Goal: Information Seeking & Learning: Learn about a topic

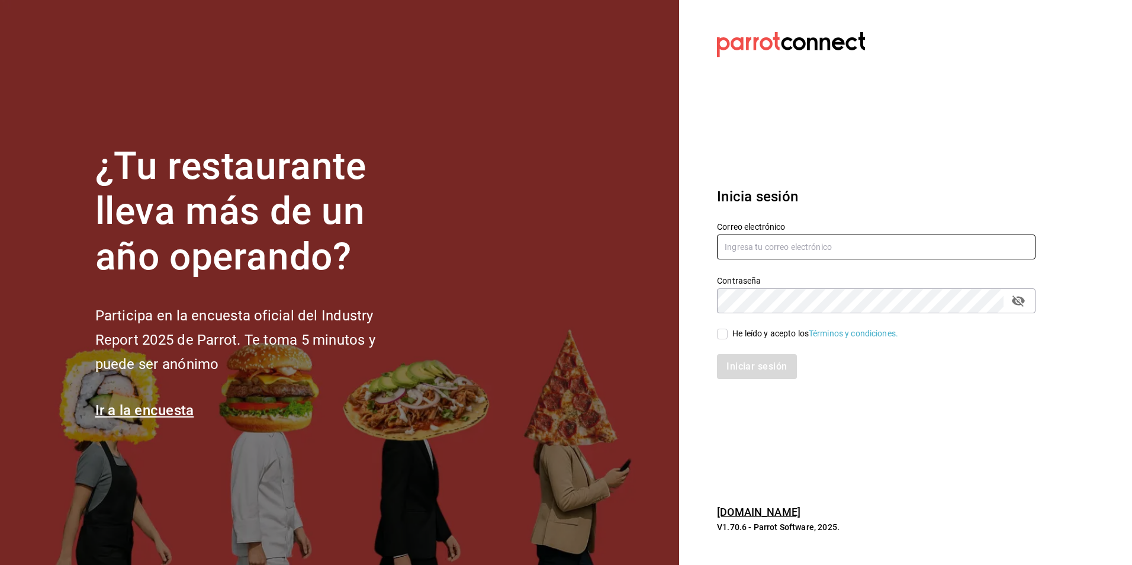
type input "[PERSON_NAME][EMAIL_ADDRESS][DOMAIN_NAME]"
click at [723, 333] on input "He leído y acepto los Términos y condiciones." at bounding box center [722, 334] width 11 height 11
checkbox input "true"
click at [751, 368] on button "Iniciar sesión" at bounding box center [757, 366] width 80 height 25
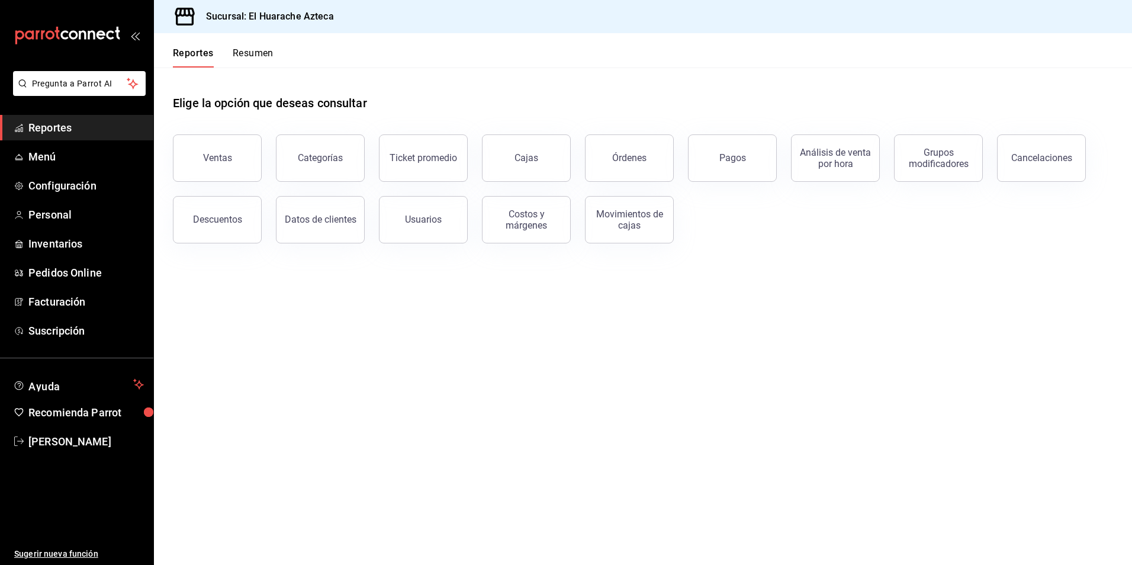
click at [214, 161] on div "Ventas" at bounding box center [217, 157] width 29 height 11
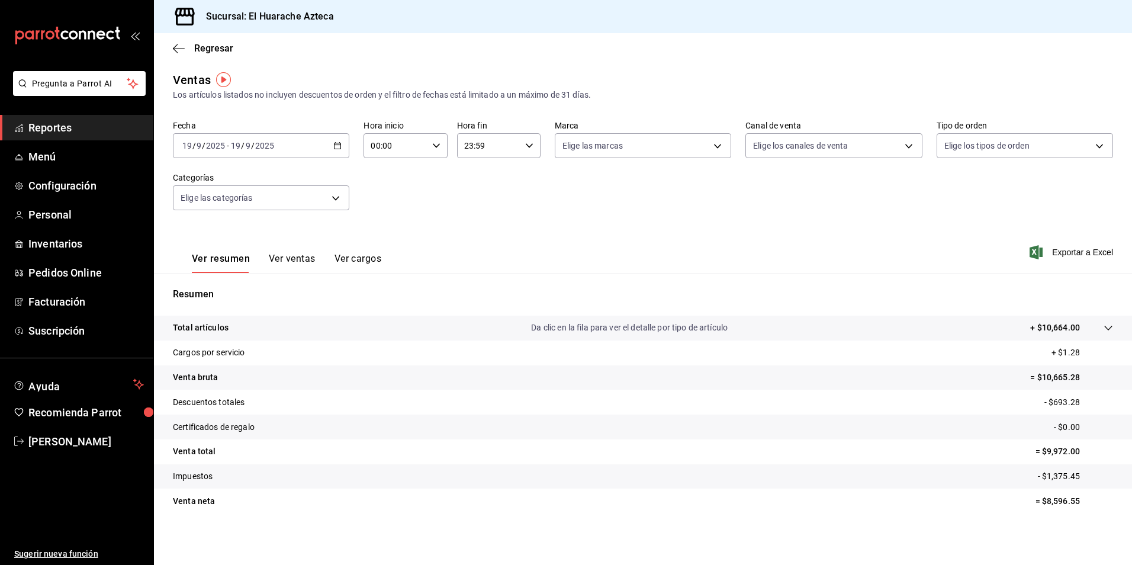
scroll to position [2, 0]
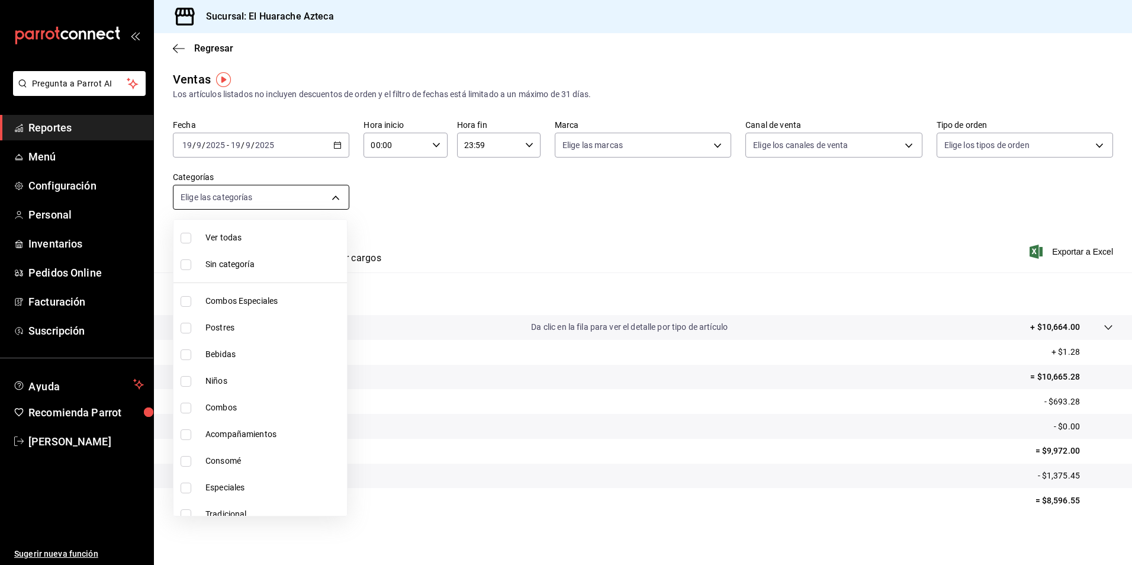
click at [332, 199] on body "Pregunta a Parrot AI Reportes Menú Configuración Personal Inventarios Pedidos O…" at bounding box center [566, 282] width 1132 height 565
click at [185, 410] on input "checkbox" at bounding box center [186, 407] width 11 height 11
checkbox input "true"
type input "801fb927-b16a-41c9-9a7c-271afa856fa8"
click at [228, 402] on span "Combos" at bounding box center [273, 407] width 137 height 12
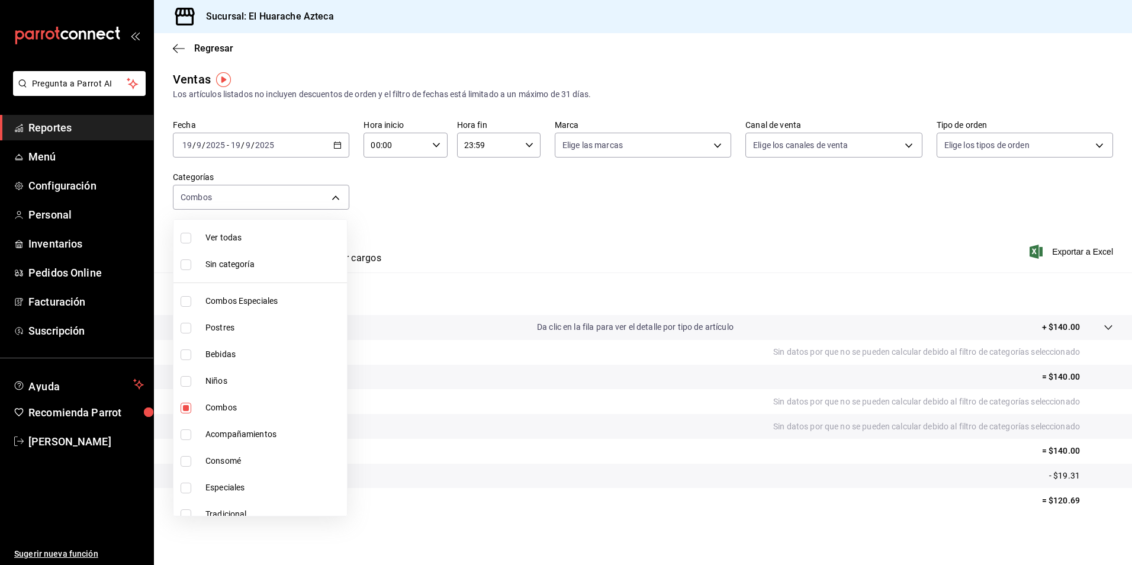
checkbox input "false"
click at [211, 463] on span "Consomé" at bounding box center [273, 461] width 137 height 12
type input "53f55ae2-6285-460e-a8e1-99190fafff65"
checkbox input "true"
click at [456, 254] on div at bounding box center [566, 282] width 1132 height 565
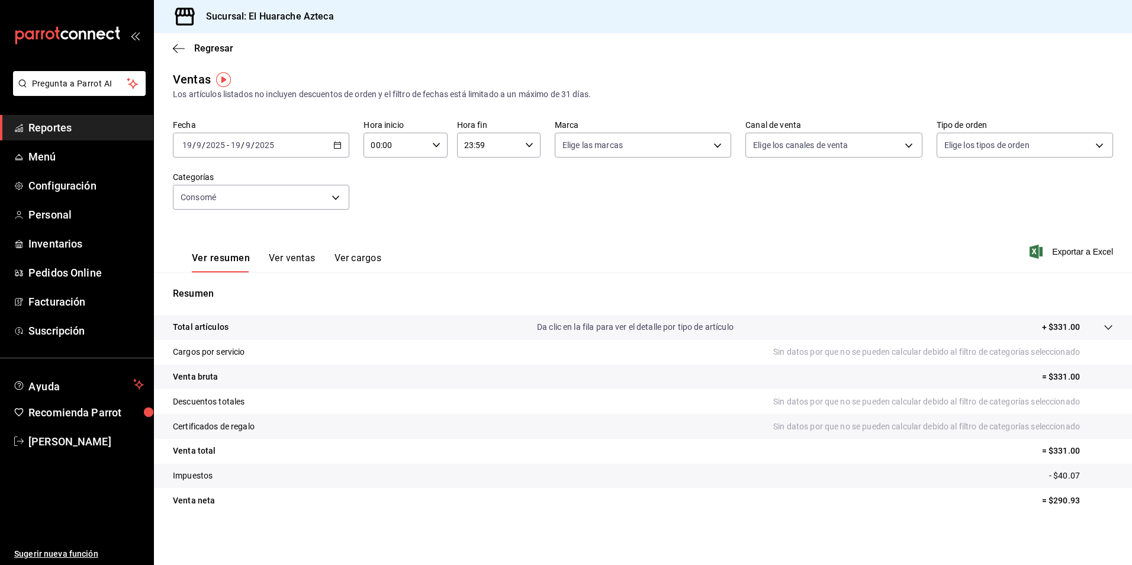
click at [291, 263] on button "Ver ventas" at bounding box center [292, 262] width 47 height 20
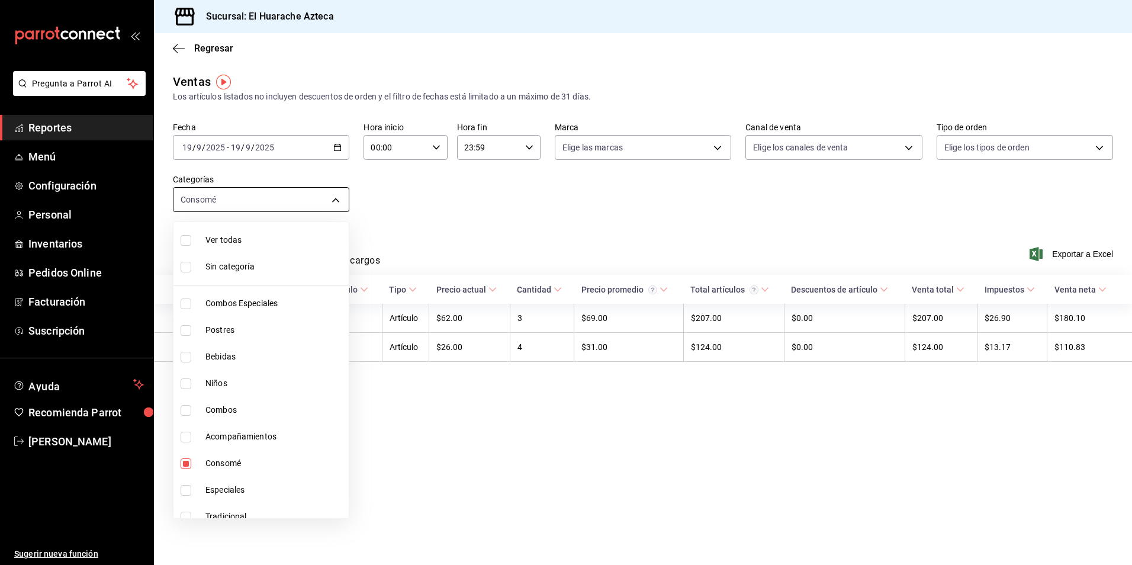
click at [335, 198] on body "Pregunta a Parrot AI Reportes Menú Configuración Personal Inventarios Pedidos O…" at bounding box center [566, 282] width 1132 height 565
click at [222, 459] on span "Consomé" at bounding box center [274, 463] width 139 height 12
checkbox input "false"
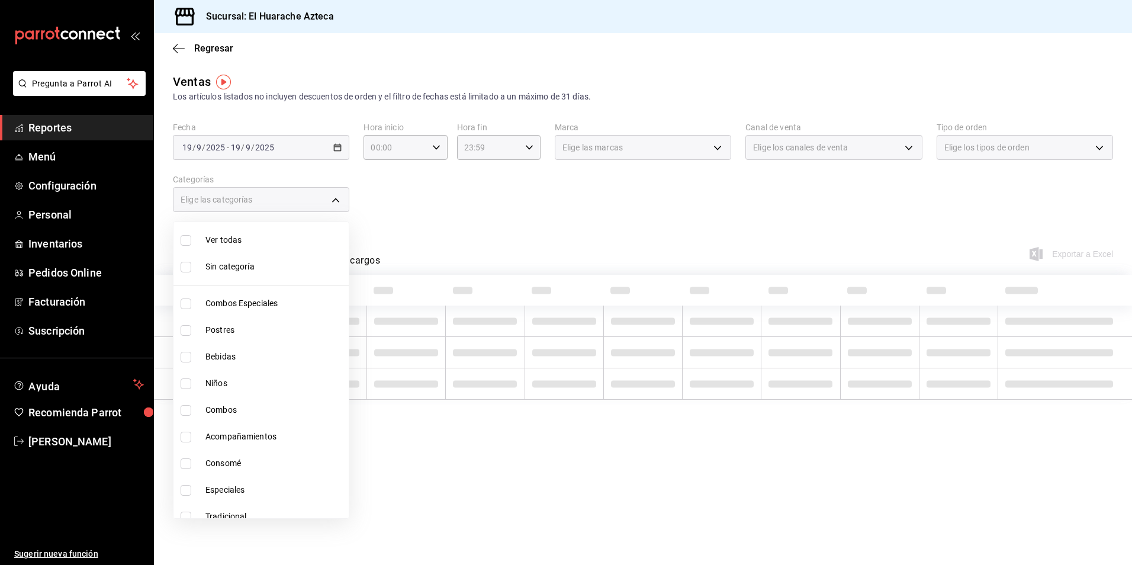
click at [466, 222] on div at bounding box center [566, 282] width 1132 height 565
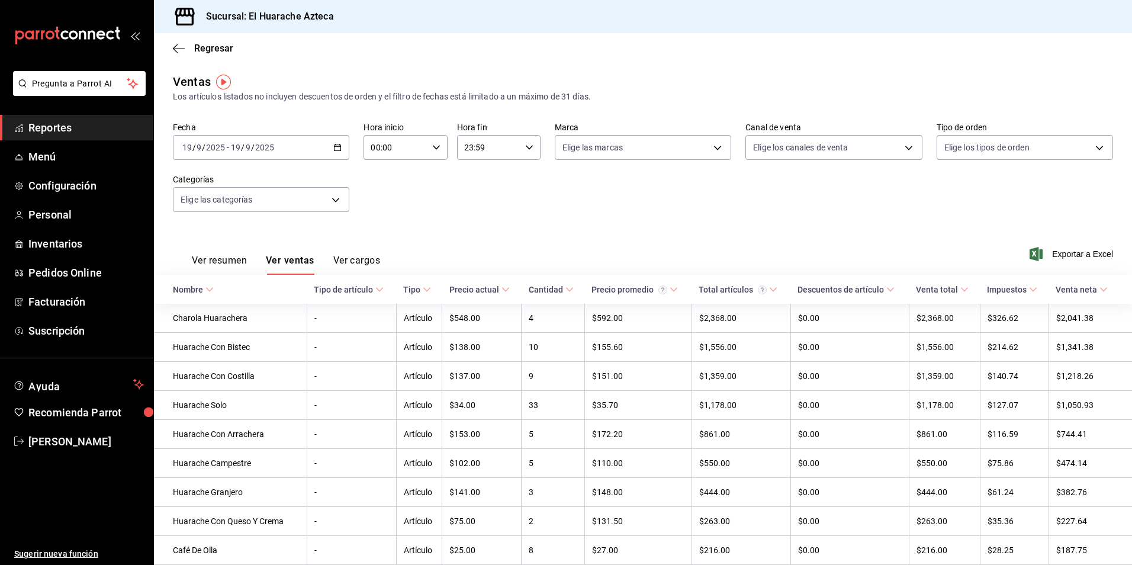
click at [223, 260] on button "Ver resumen" at bounding box center [219, 265] width 55 height 20
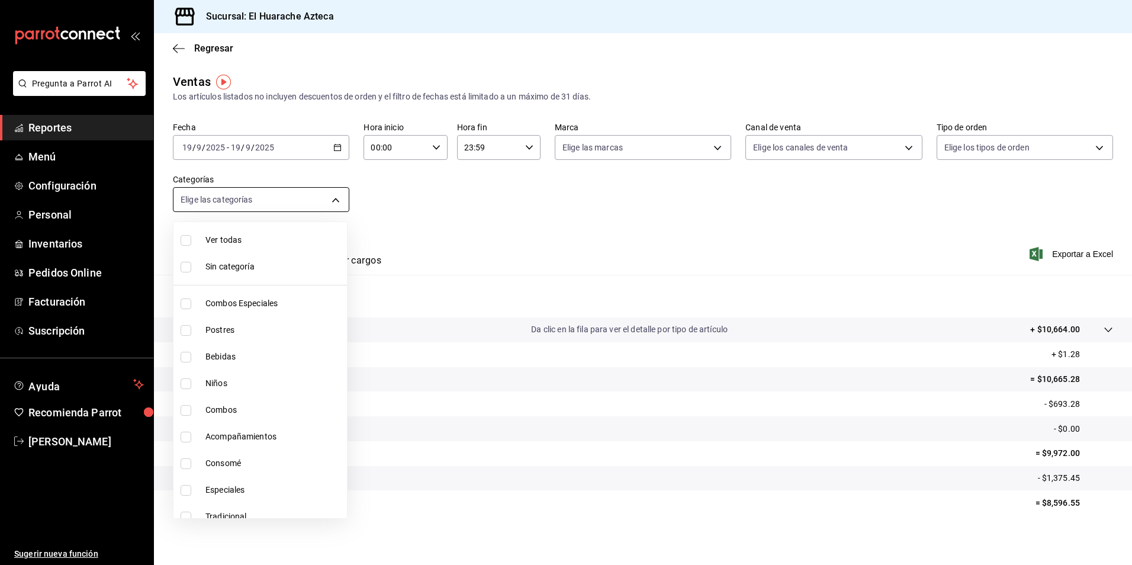
click at [334, 198] on body "Pregunta a Parrot AI Reportes Menú Configuración Personal Inventarios Pedidos O…" at bounding box center [566, 282] width 1132 height 565
click at [245, 301] on span "Combos Especiales" at bounding box center [273, 303] width 137 height 12
type input "2c353759-2c9e-4a11-8b13-ec92f7df1887"
checkbox input "true"
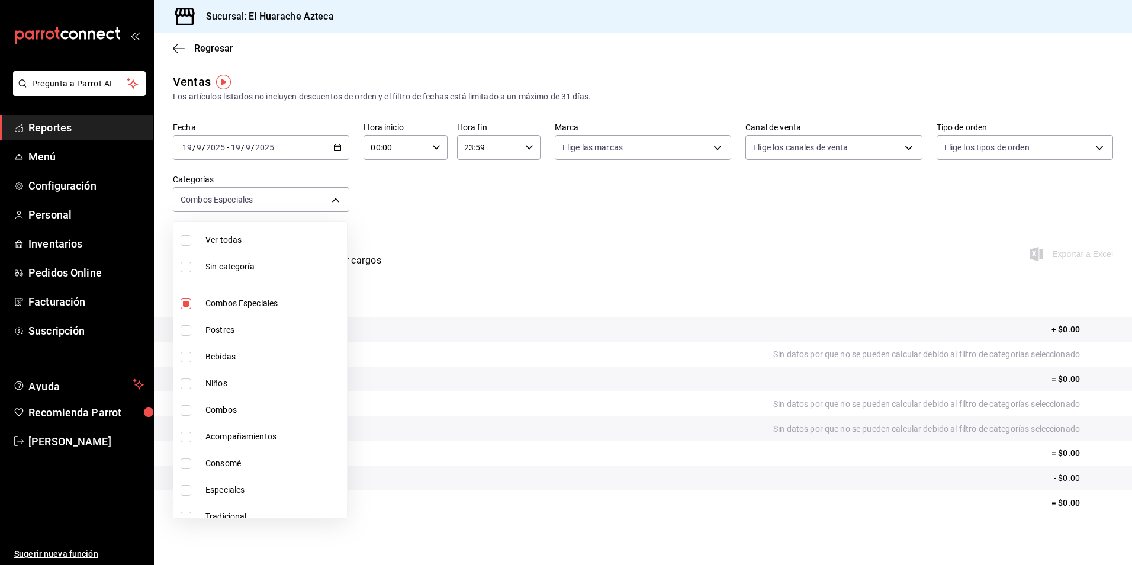
click at [184, 413] on input "checkbox" at bounding box center [186, 410] width 11 height 11
checkbox input "true"
type input "2c353759-2c9e-4a11-8b13-ec92f7df1887,801fb927-b16a-41c9-9a7c-271afa856fa8"
click at [185, 439] on input "checkbox" at bounding box center [186, 436] width 11 height 11
checkbox input "true"
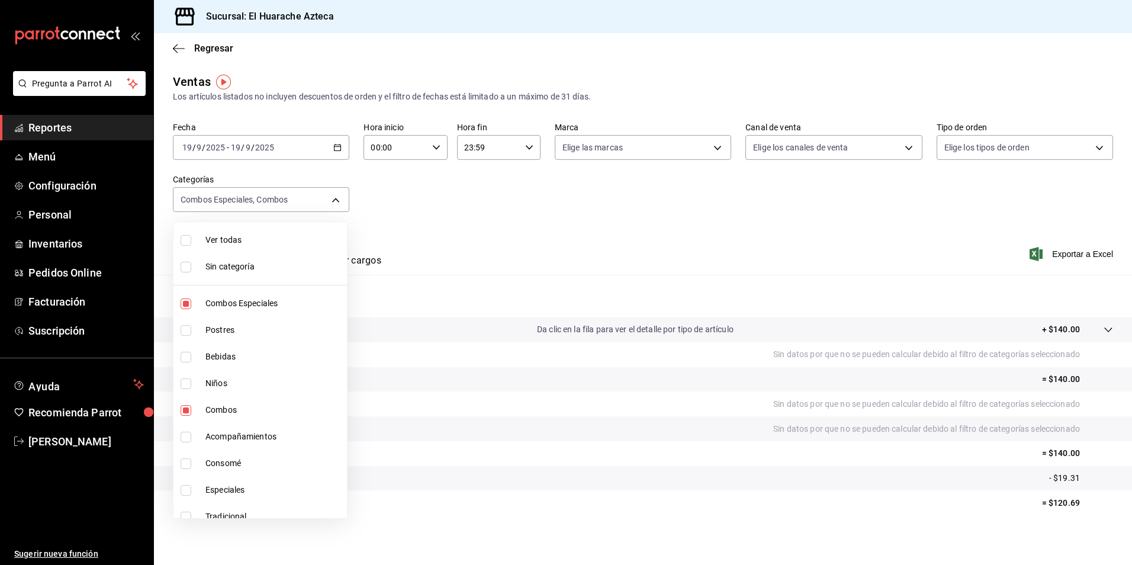
type input "2c353759-2c9e-4a11-8b13-ec92f7df1887,801fb927-b16a-41c9-9a7c-271afa856fa8,2d28a…"
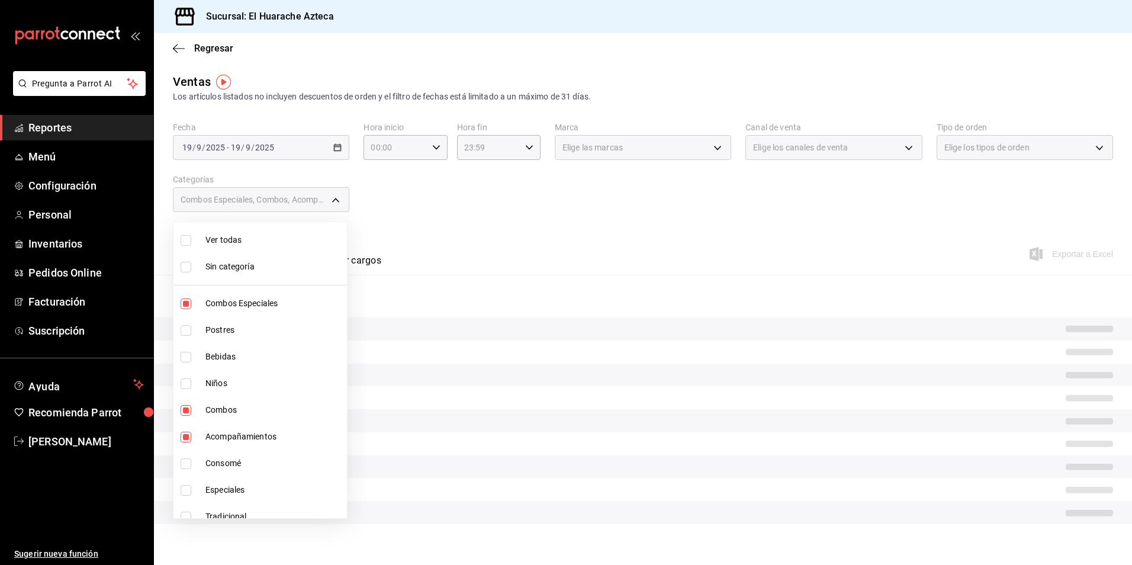
click at [186, 490] on input "checkbox" at bounding box center [186, 490] width 11 height 11
checkbox input "true"
type input "2c353759-2c9e-4a11-8b13-ec92f7df1887,801fb927-b16a-41c9-9a7c-271afa856fa8,2d28a…"
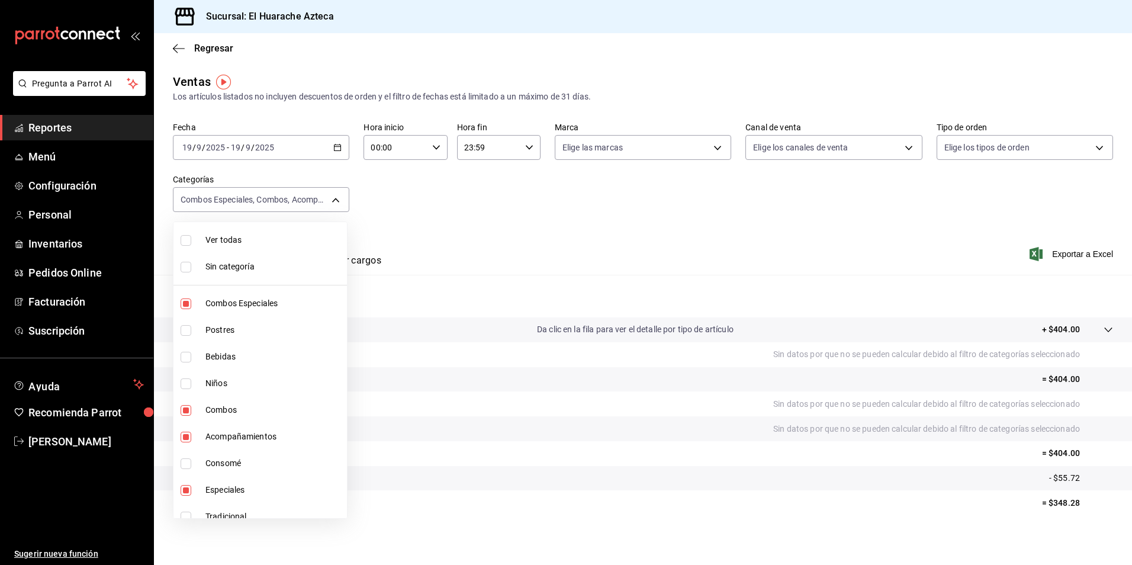
click at [187, 514] on input "checkbox" at bounding box center [186, 516] width 11 height 11
checkbox input "true"
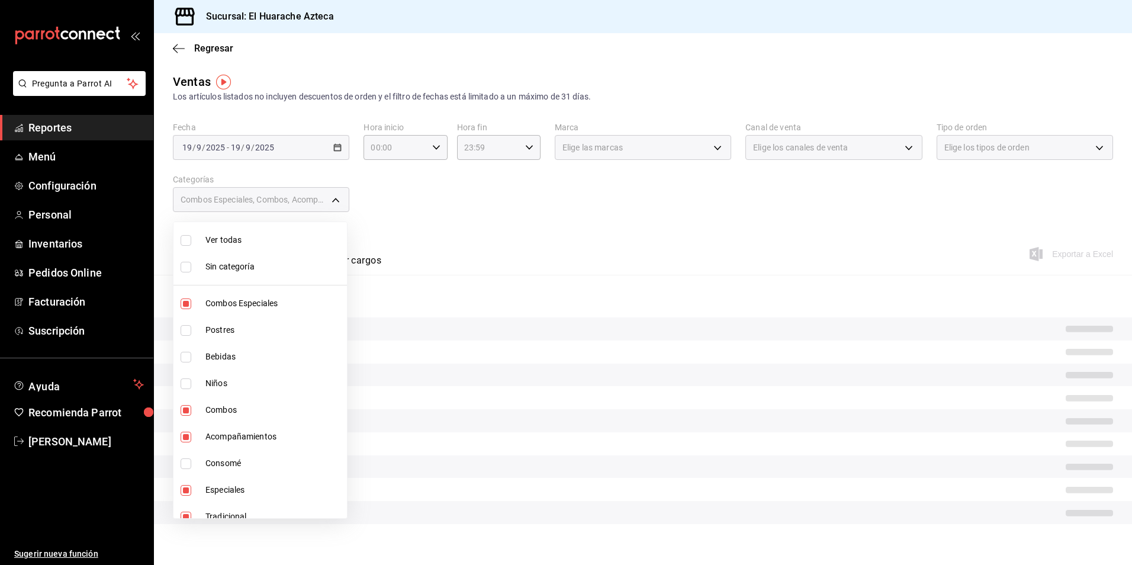
scroll to position [12, 0]
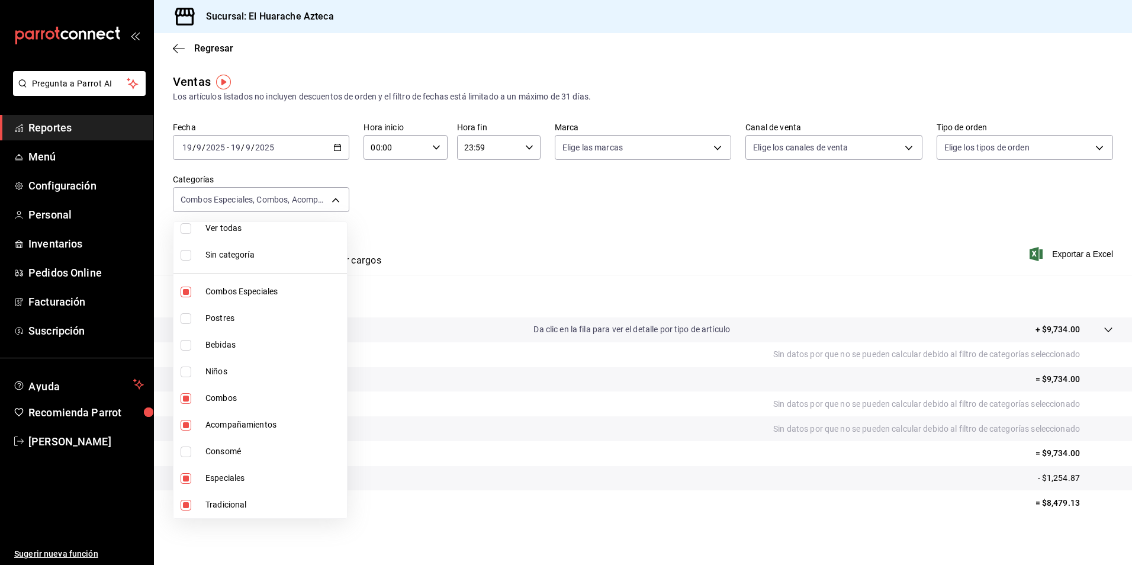
click at [227, 507] on span "Tradicional" at bounding box center [273, 504] width 137 height 12
type input "2c353759-2c9e-4a11-8b13-ec92f7df1887,801fb927-b16a-41c9-9a7c-271afa856fa8,2d28a…"
checkbox input "false"
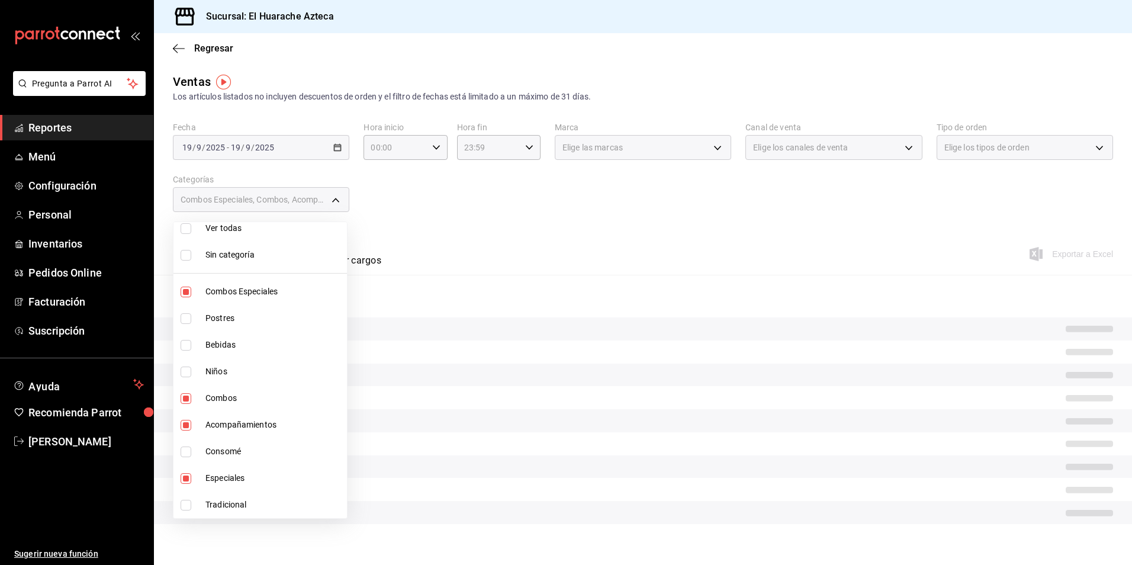
click at [218, 478] on span "Especiales" at bounding box center [273, 478] width 137 height 12
type input "2c353759-2c9e-4a11-8b13-ec92f7df1887,801fb927-b16a-41c9-9a7c-271afa856fa8,2d28a…"
checkbox input "false"
click at [224, 424] on span "Acompañamientos" at bounding box center [273, 424] width 137 height 12
type input "2c353759-2c9e-4a11-8b13-ec92f7df1887,801fb927-b16a-41c9-9a7c-271afa856fa8"
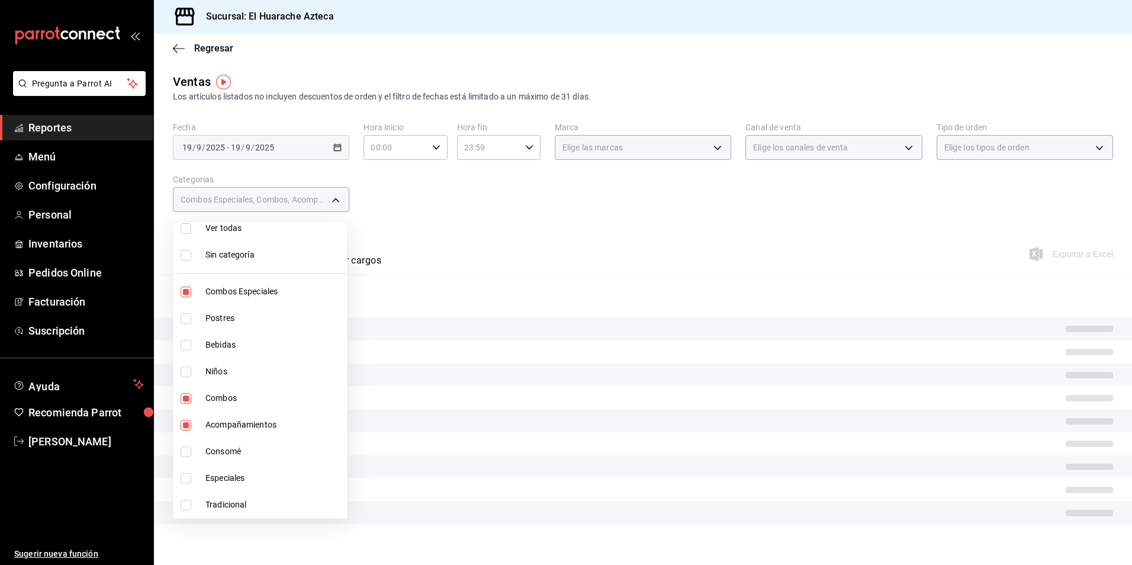
checkbox input "false"
click at [222, 394] on span "Combos" at bounding box center [273, 398] width 137 height 12
type input "2c353759-2c9e-4a11-8b13-ec92f7df1887"
checkbox input "false"
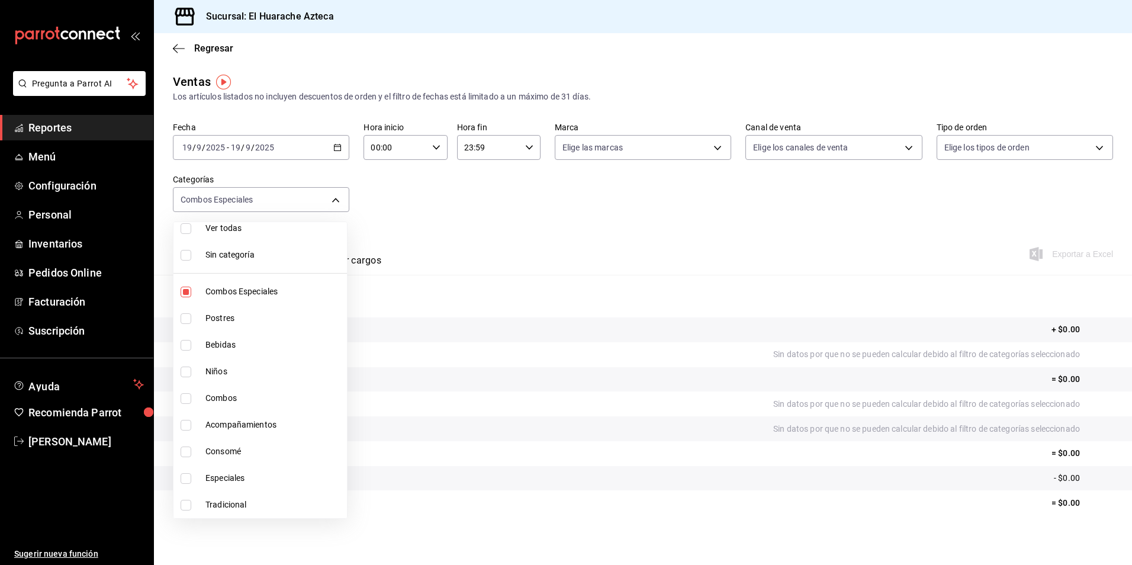
click at [240, 287] on span "Combos Especiales" at bounding box center [273, 291] width 137 height 12
checkbox input "false"
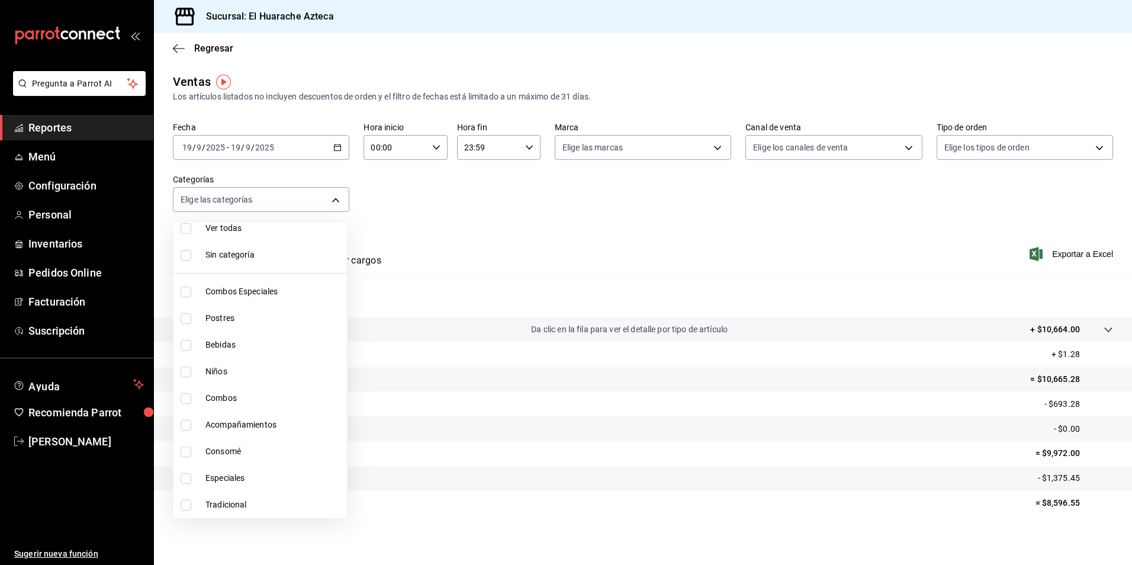
click at [215, 317] on span "Postres" at bounding box center [273, 318] width 137 height 12
type input "c007e3ad-3013-4e56-a94d-c02e68cae99b"
checkbox input "true"
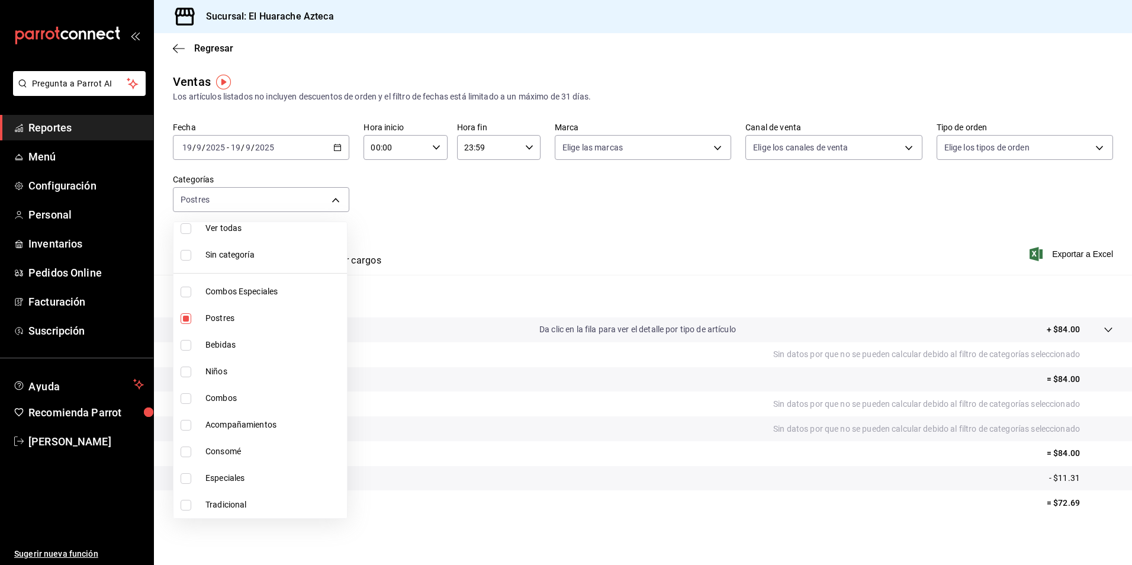
click at [215, 317] on span "Postres" at bounding box center [273, 318] width 137 height 12
checkbox input "false"
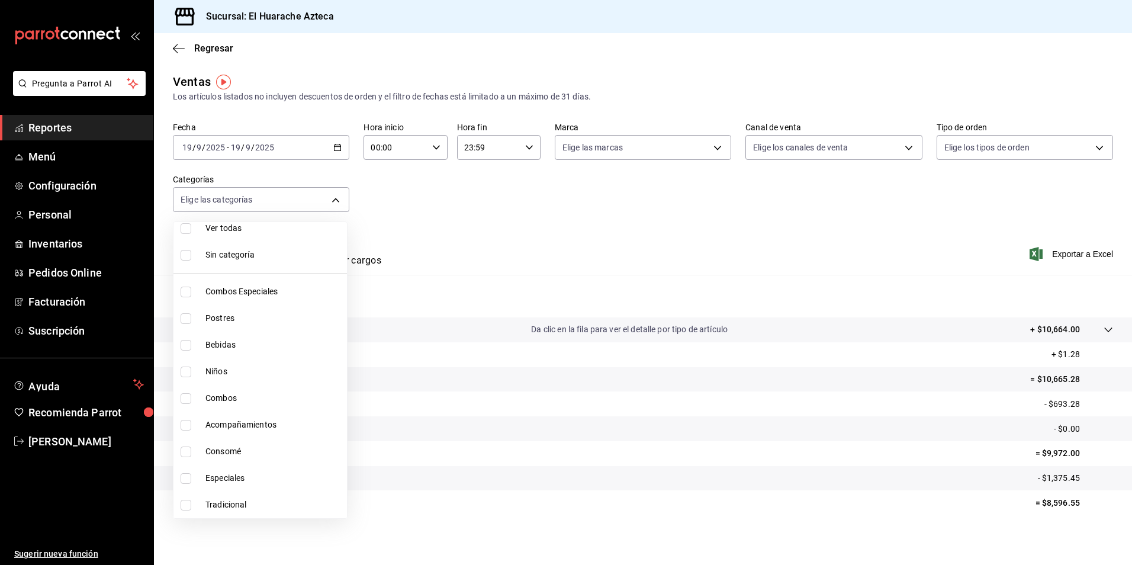
click at [217, 343] on span "Bebidas" at bounding box center [273, 345] width 137 height 12
type input "f30dce80-1504-46fe-9bff-e61b227a5927"
checkbox input "true"
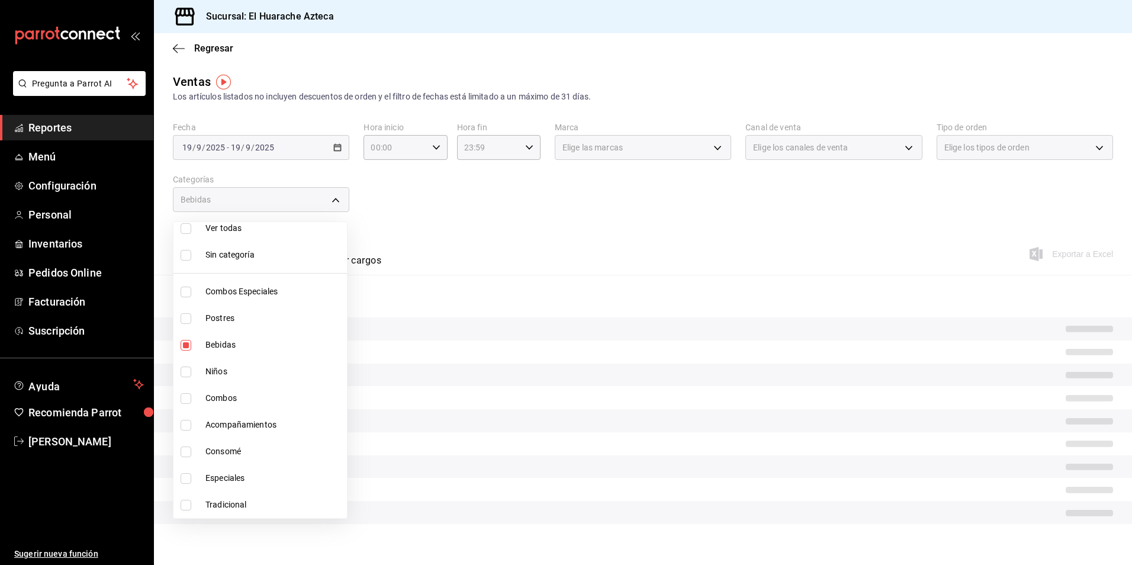
click at [424, 256] on div at bounding box center [566, 282] width 1132 height 565
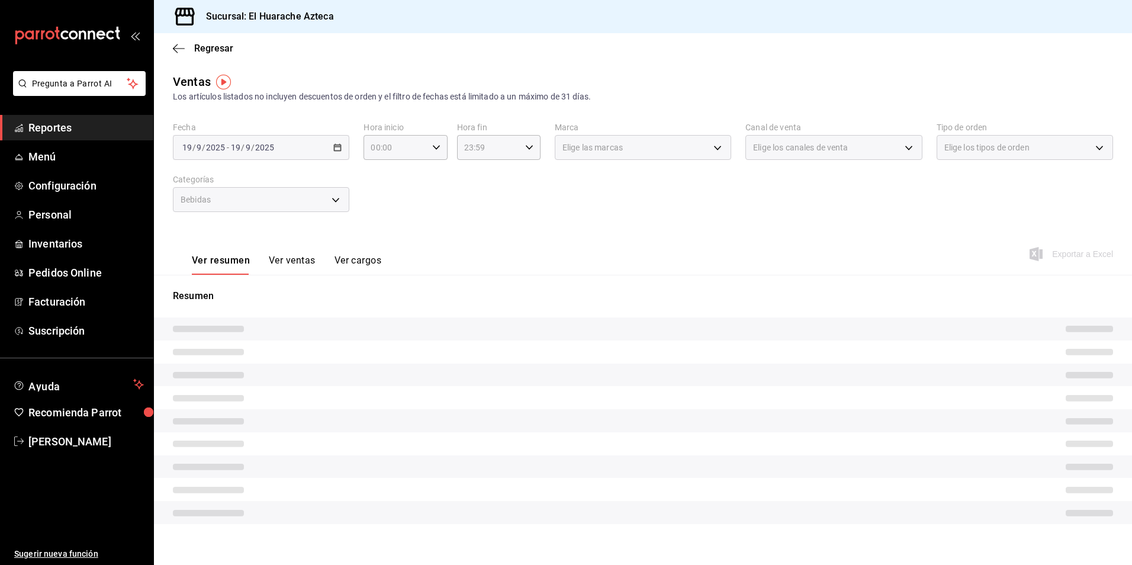
click at [291, 257] on button "Ver ventas" at bounding box center [292, 265] width 47 height 20
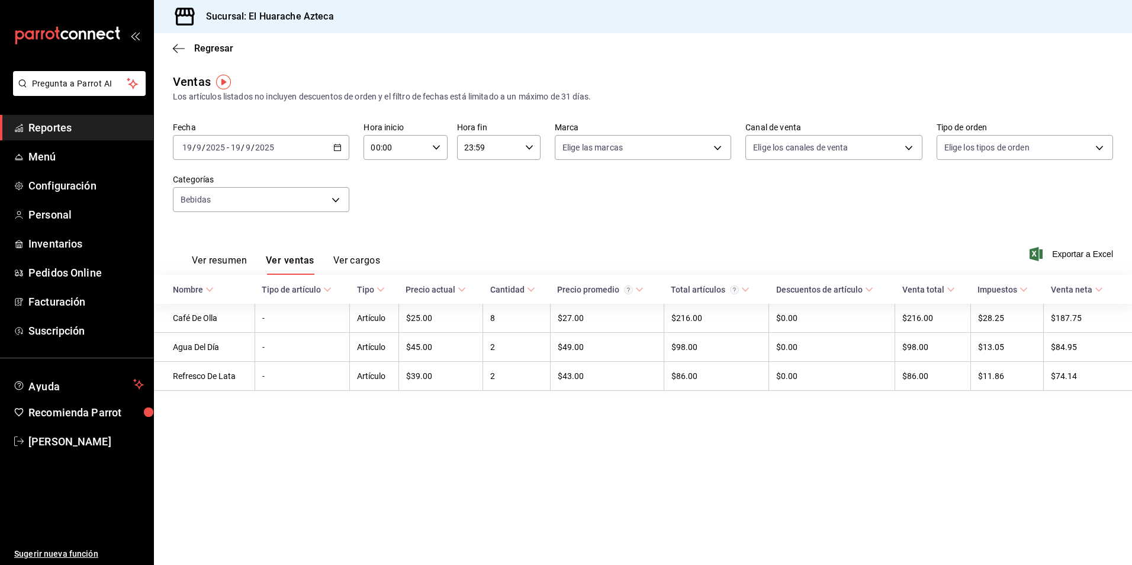
click at [192, 291] on div "Nombre" at bounding box center [188, 289] width 30 height 9
click at [342, 197] on body "Pregunta a Parrot AI Reportes Menú Configuración Personal Inventarios Pedidos O…" at bounding box center [566, 282] width 1132 height 565
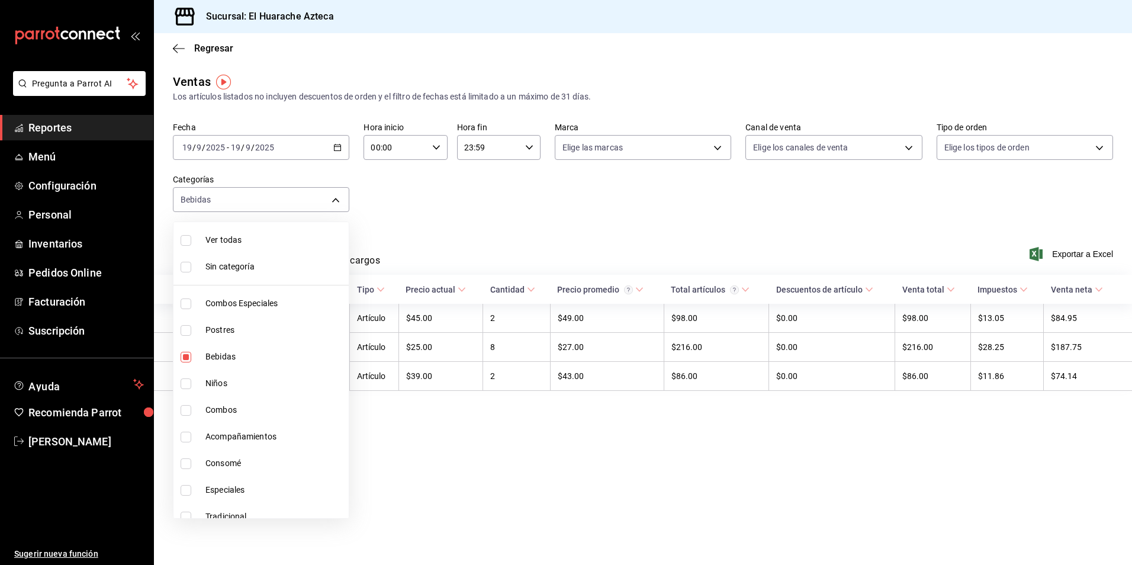
click at [224, 360] on span "Bebidas" at bounding box center [274, 356] width 139 height 12
checkbox input "false"
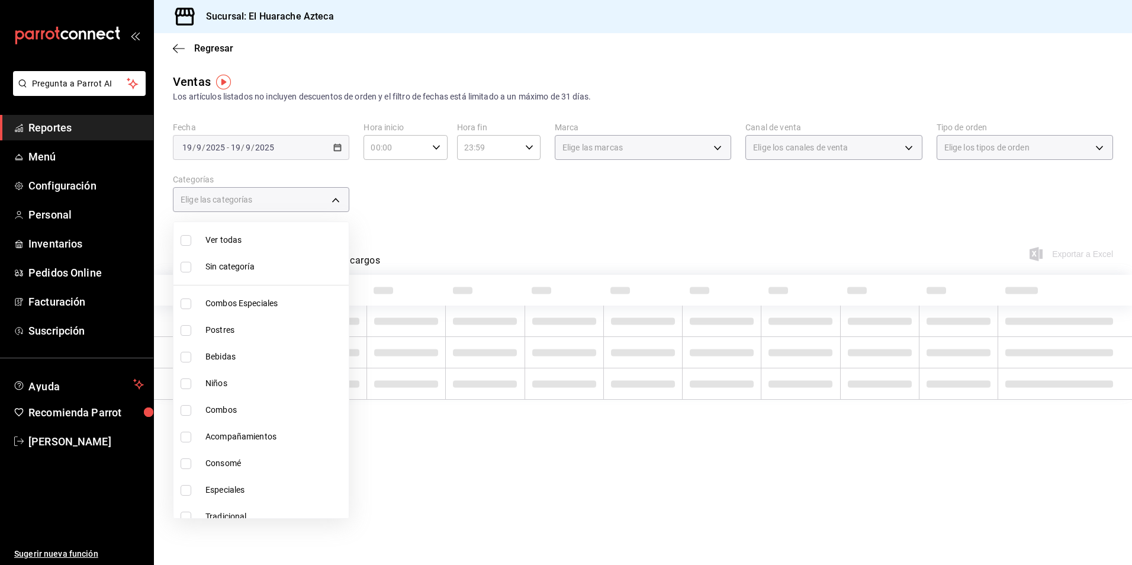
click at [203, 383] on li "Niños" at bounding box center [260, 383] width 175 height 27
type input "28e60cb7-9a33-402d-bbe1-a64a9172dbc2"
checkbox input "true"
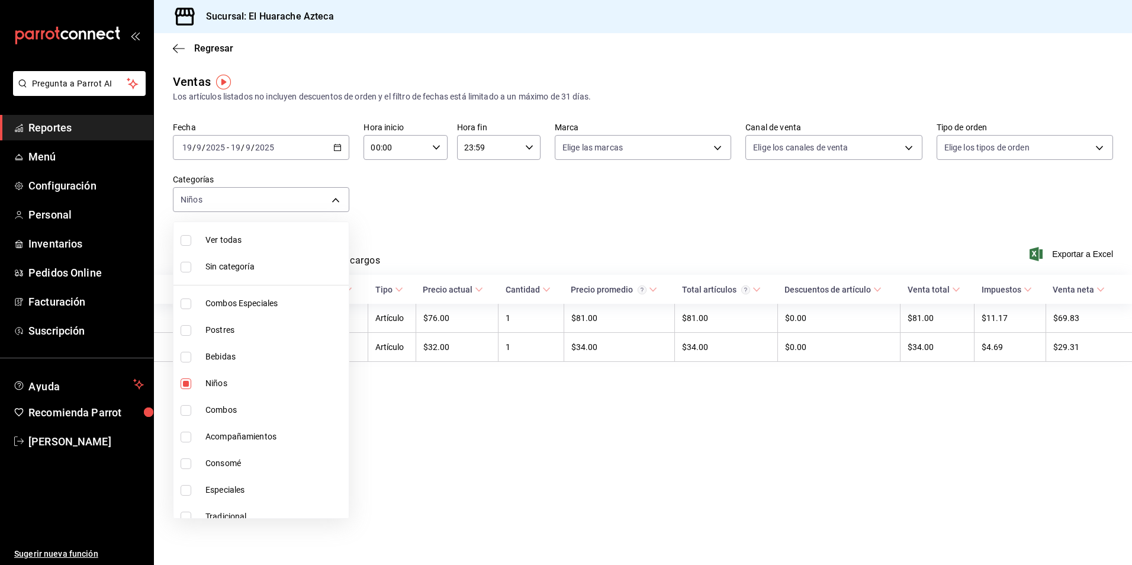
click at [563, 246] on div at bounding box center [566, 282] width 1132 height 565
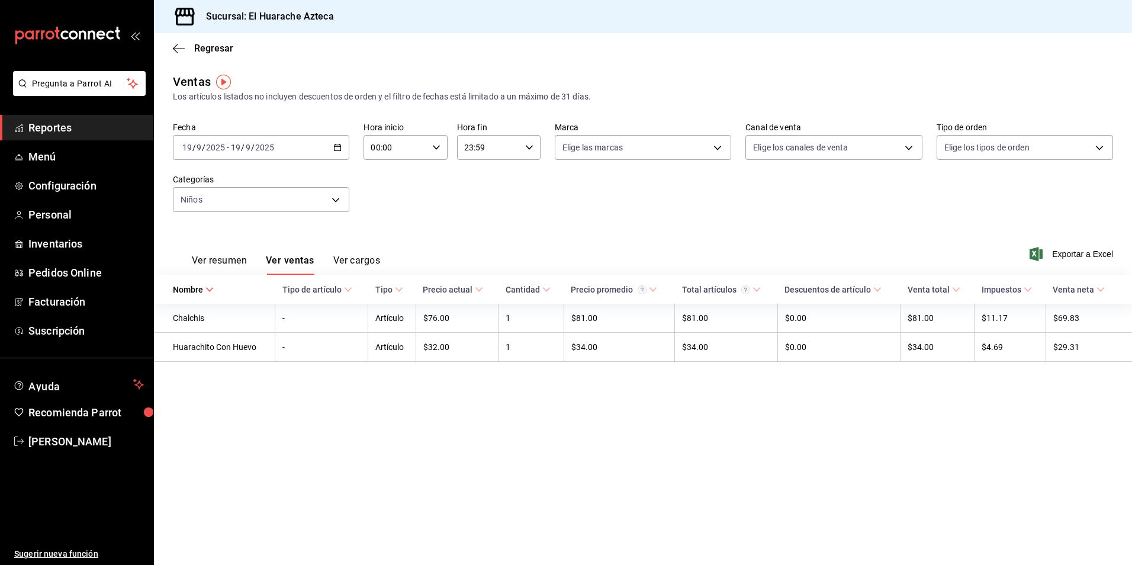
click at [213, 261] on button "Ver resumen" at bounding box center [219, 265] width 55 height 20
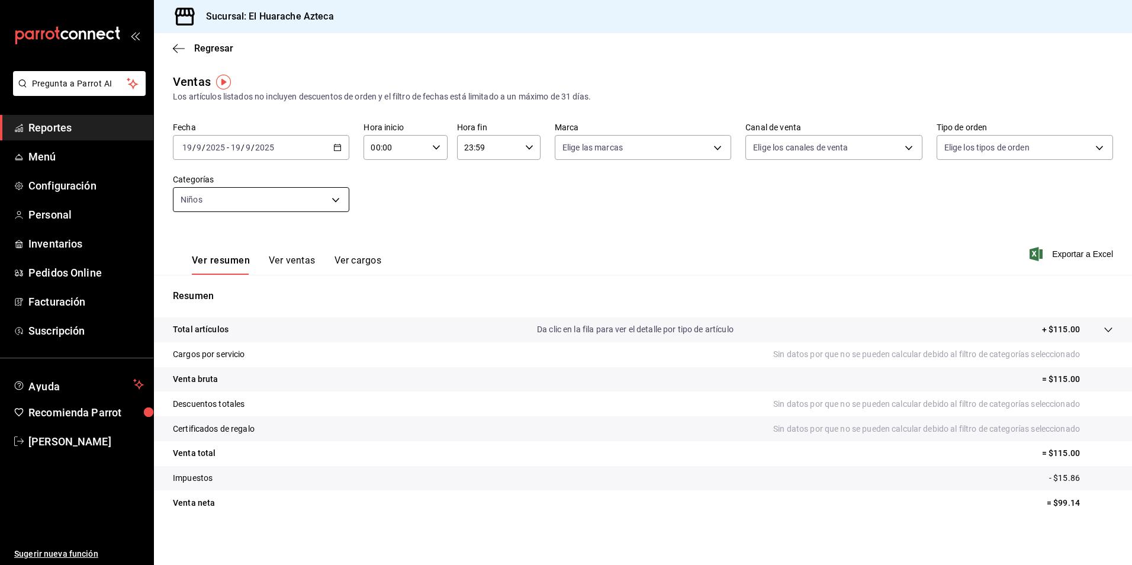
click at [335, 198] on body "Pregunta a Parrot AI Reportes Menú Configuración Personal Inventarios Pedidos O…" at bounding box center [566, 282] width 1132 height 565
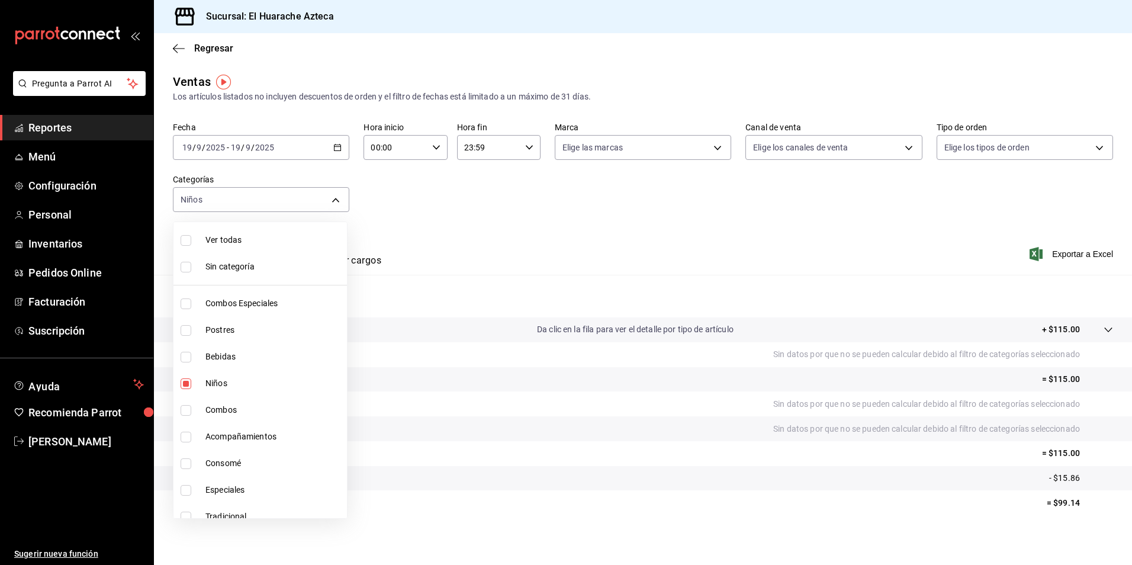
click at [216, 378] on span "Niños" at bounding box center [273, 383] width 137 height 12
checkbox input "false"
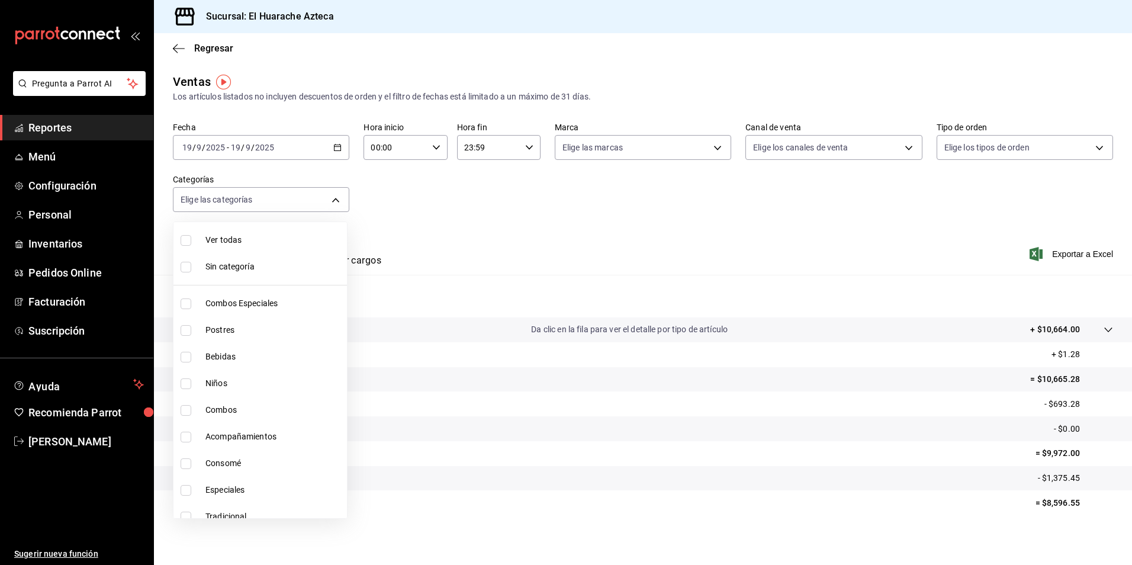
click at [186, 462] on input "checkbox" at bounding box center [186, 463] width 11 height 11
checkbox input "true"
type input "53f55ae2-6285-460e-a8e1-99190fafff65"
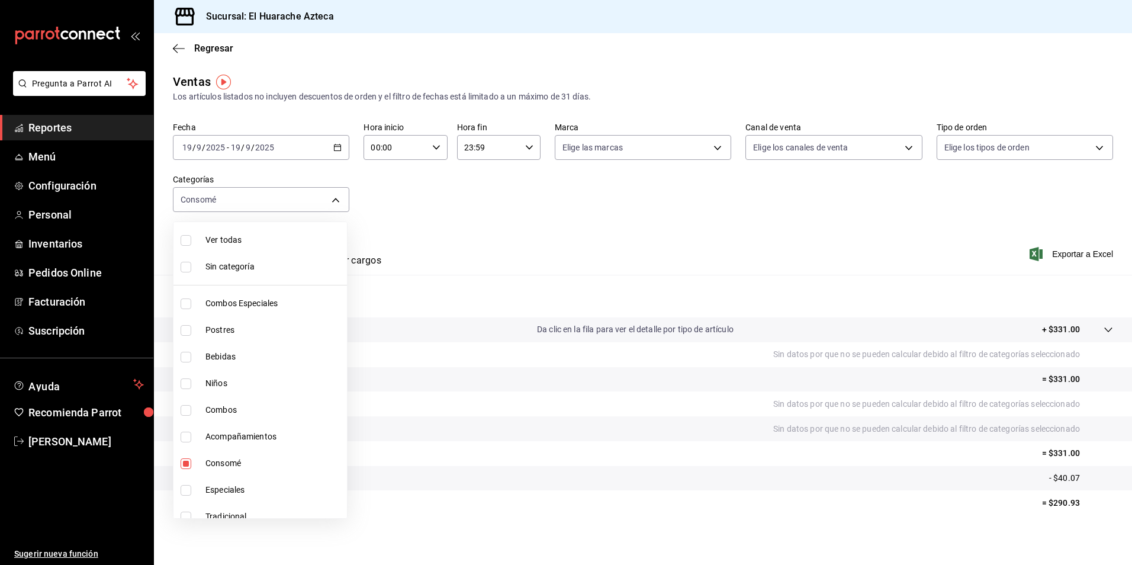
click at [504, 243] on div at bounding box center [566, 282] width 1132 height 565
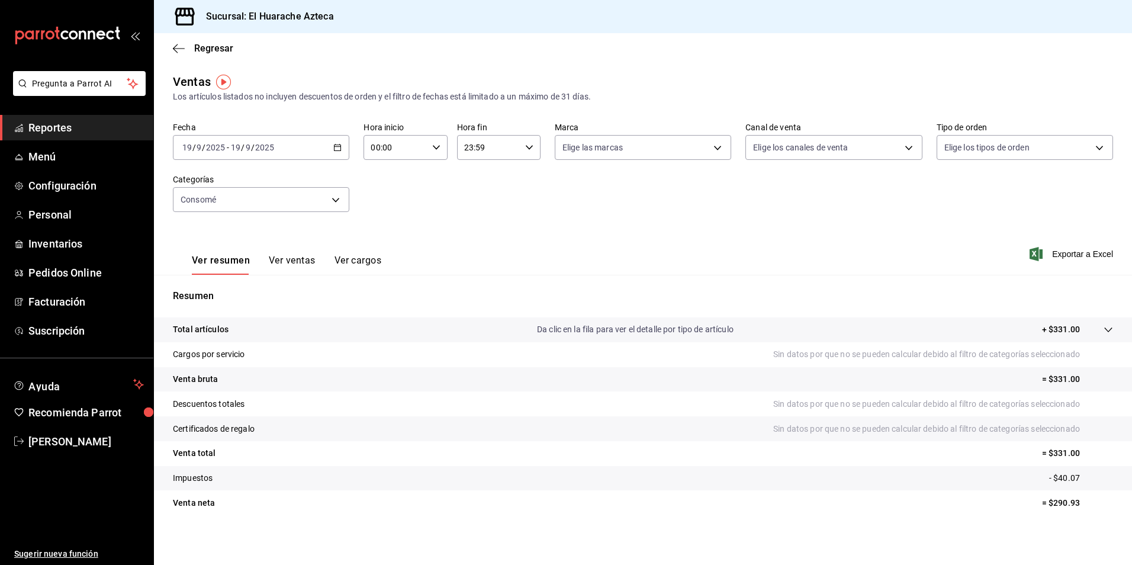
click at [282, 259] on button "Ver ventas" at bounding box center [292, 265] width 47 height 20
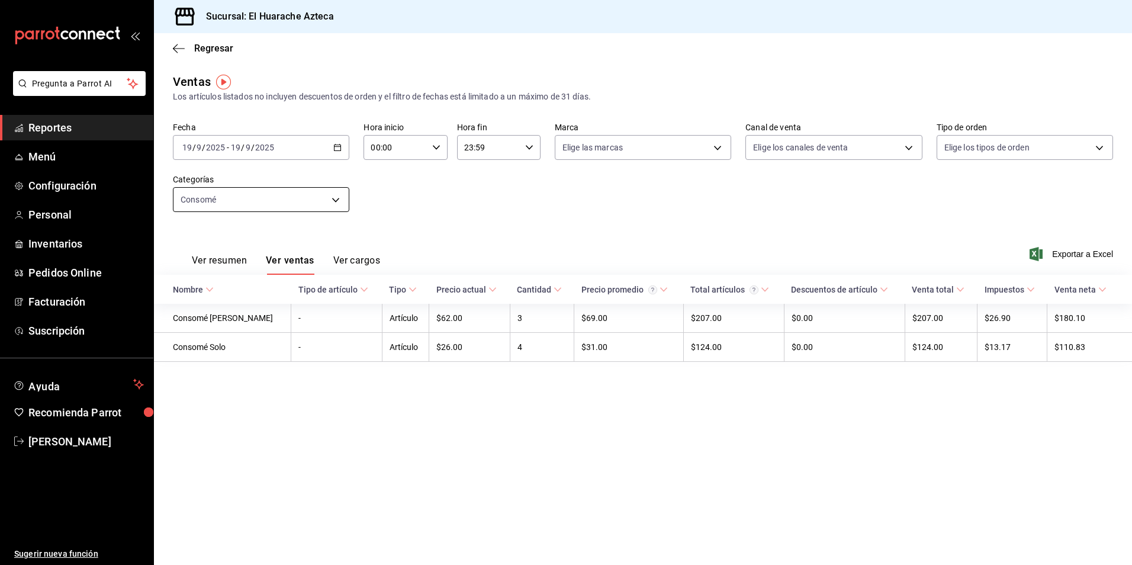
click at [337, 197] on body "Pregunta a Parrot AI Reportes Menú Configuración Personal Inventarios Pedidos O…" at bounding box center [566, 282] width 1132 height 565
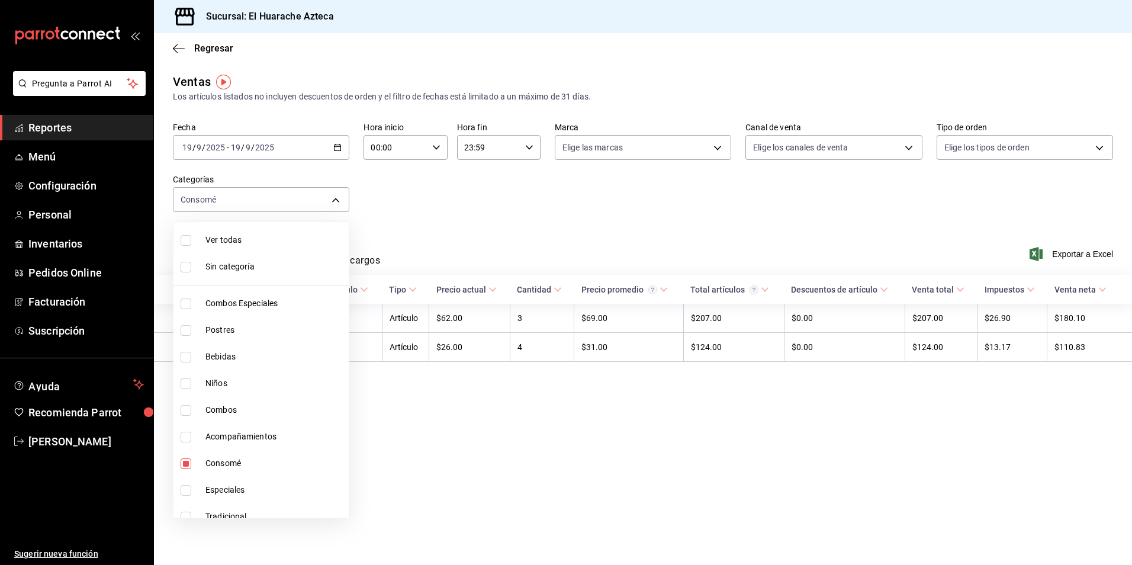
click at [211, 464] on span "Consomé" at bounding box center [274, 463] width 139 height 12
checkbox input "false"
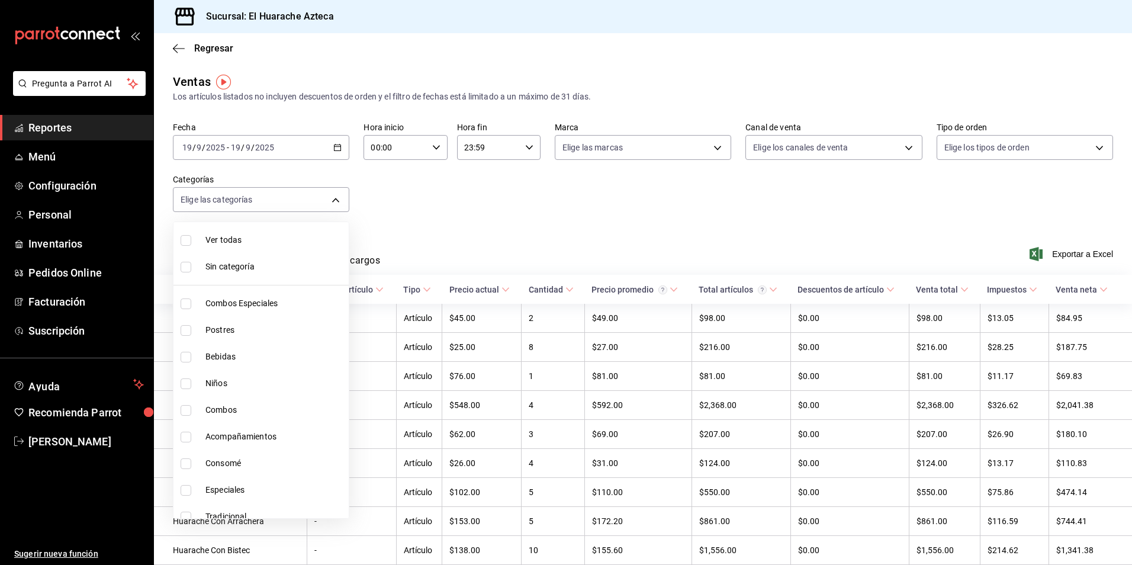
click at [514, 206] on div at bounding box center [566, 282] width 1132 height 565
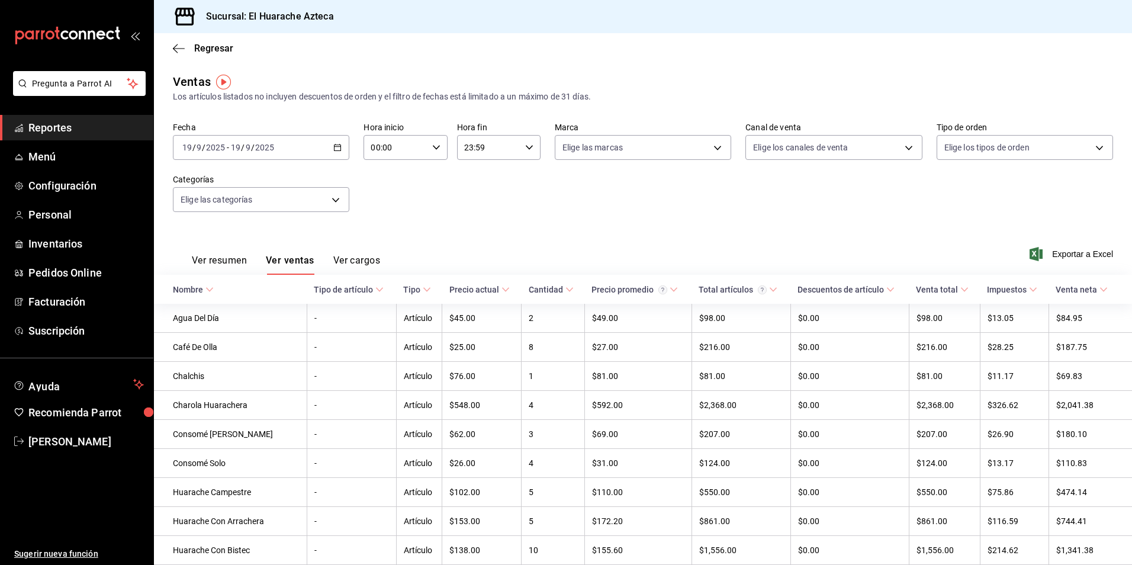
click at [366, 259] on button "Ver cargos" at bounding box center [356, 265] width 47 height 20
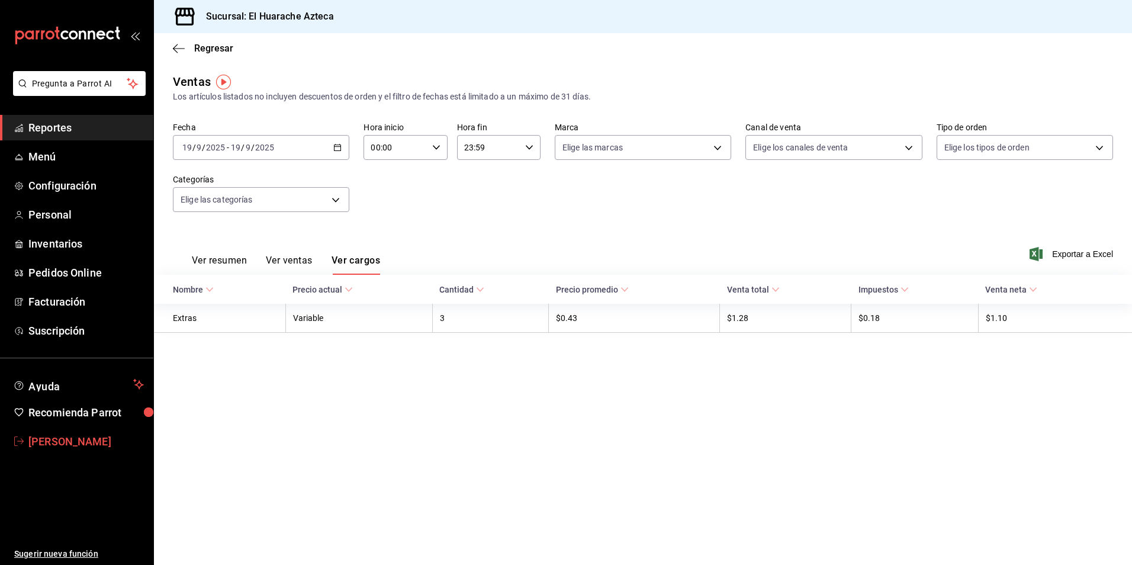
click at [40, 442] on span "[PERSON_NAME]" at bounding box center [85, 441] width 115 height 16
